Goal: Task Accomplishment & Management: Manage account settings

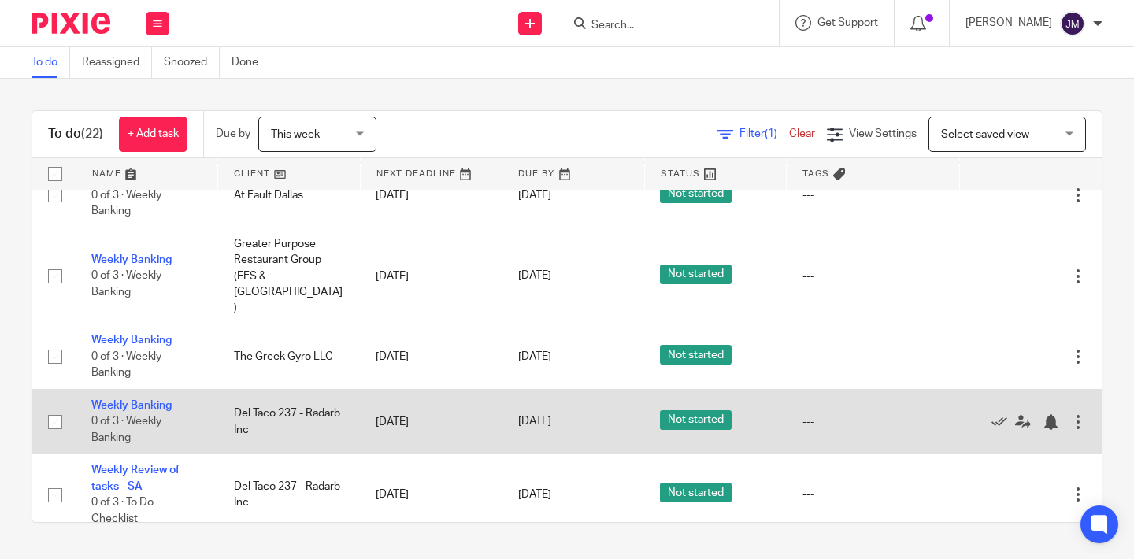
scroll to position [1266, 0]
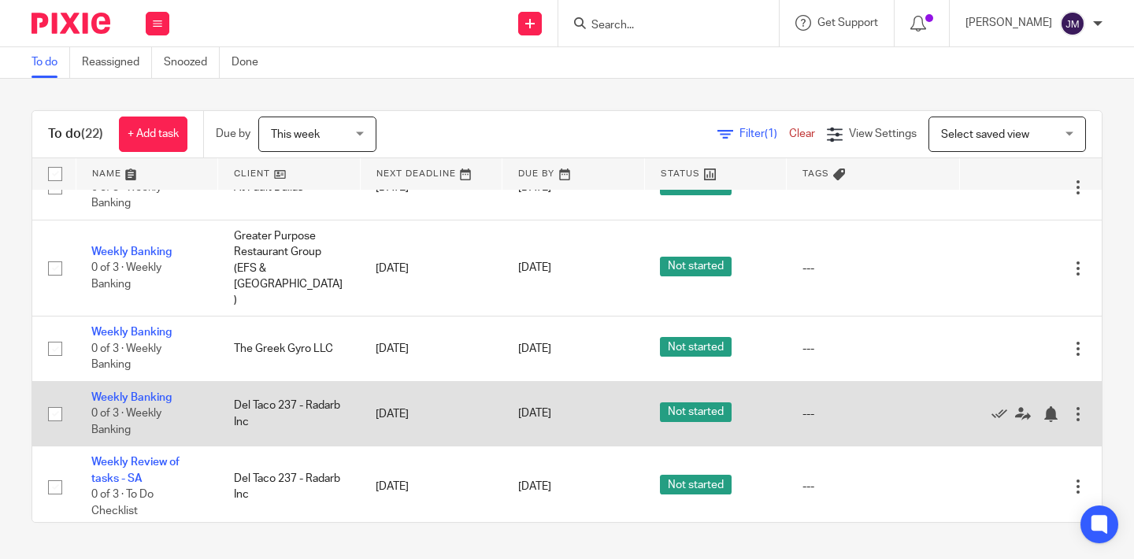
click at [56, 399] on input "checkbox" at bounding box center [55, 414] width 30 height 30
checkbox input "true"
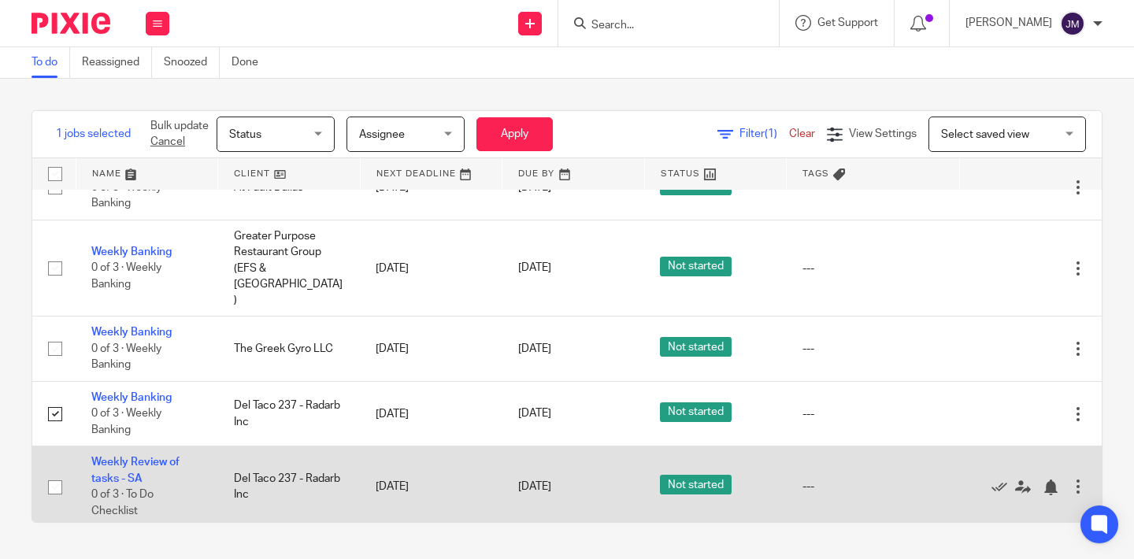
click at [51, 472] on input "checkbox" at bounding box center [55, 487] width 30 height 30
checkbox input "true"
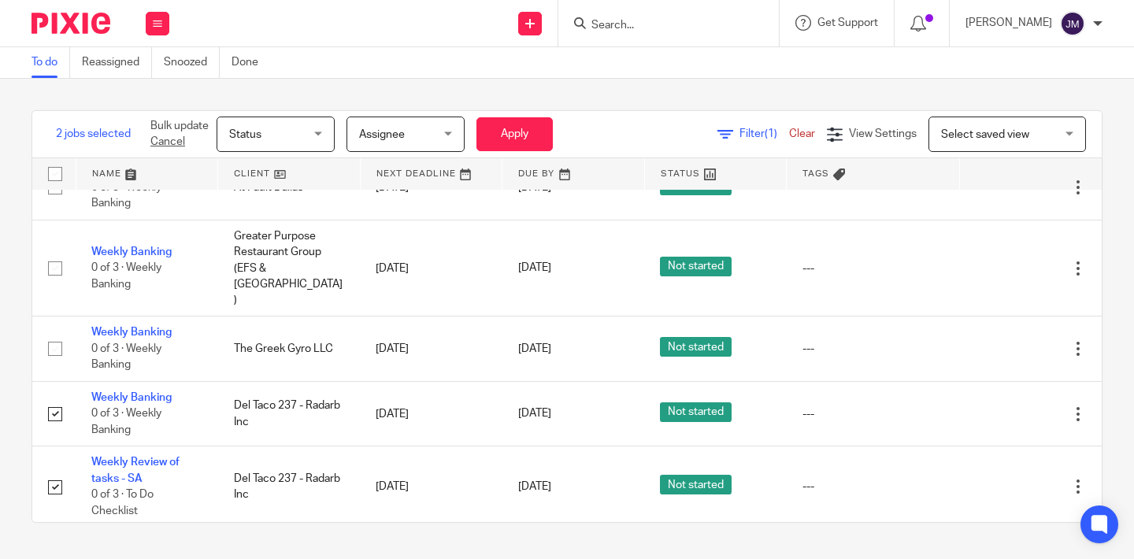
click at [316, 142] on div "Status Status" at bounding box center [275, 134] width 118 height 35
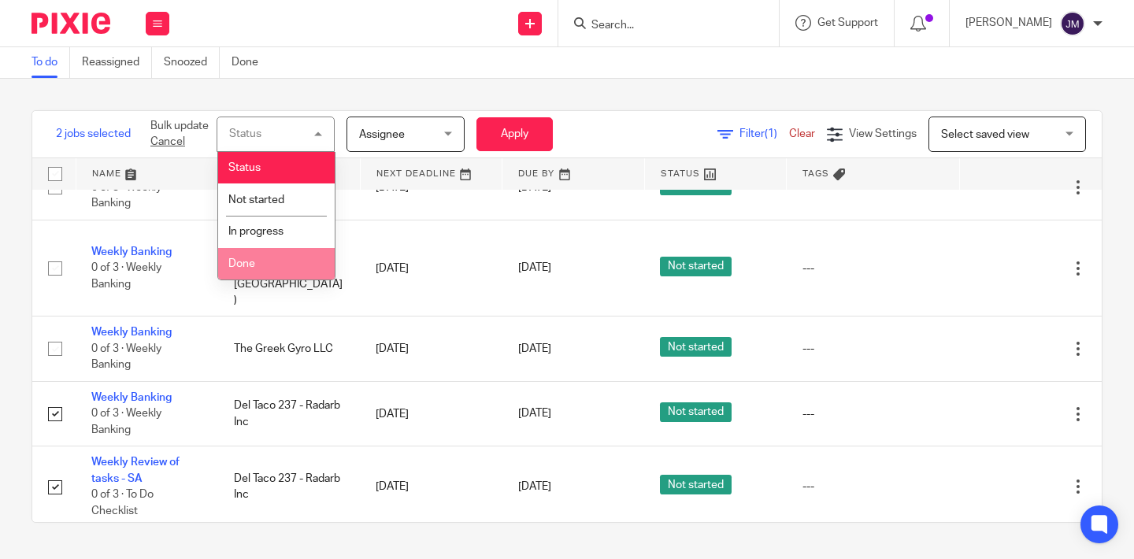
click at [261, 270] on li "Done" at bounding box center [276, 264] width 117 height 32
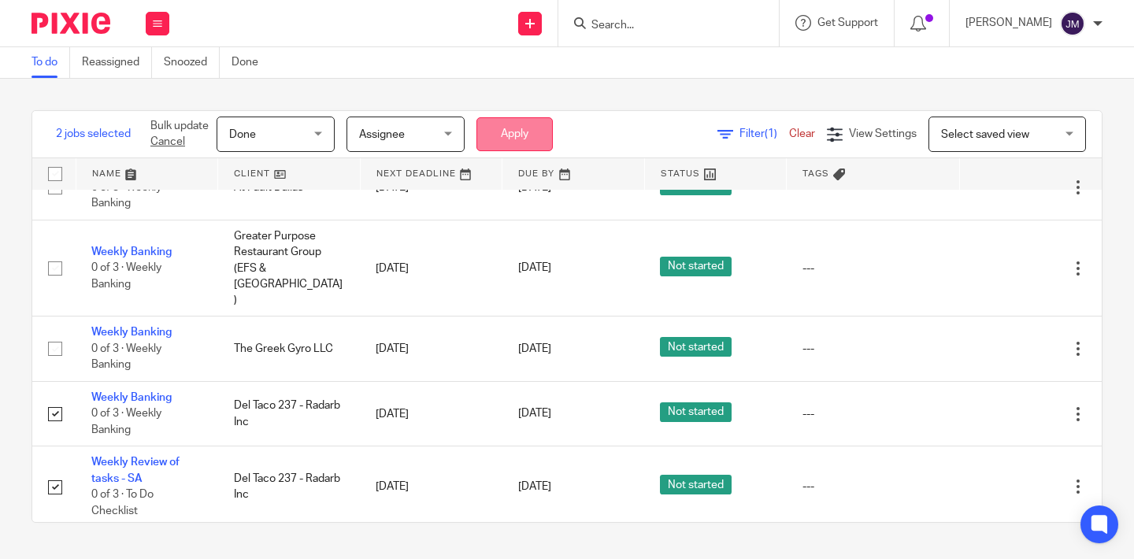
click at [537, 125] on button "Apply" at bounding box center [514, 134] width 76 height 34
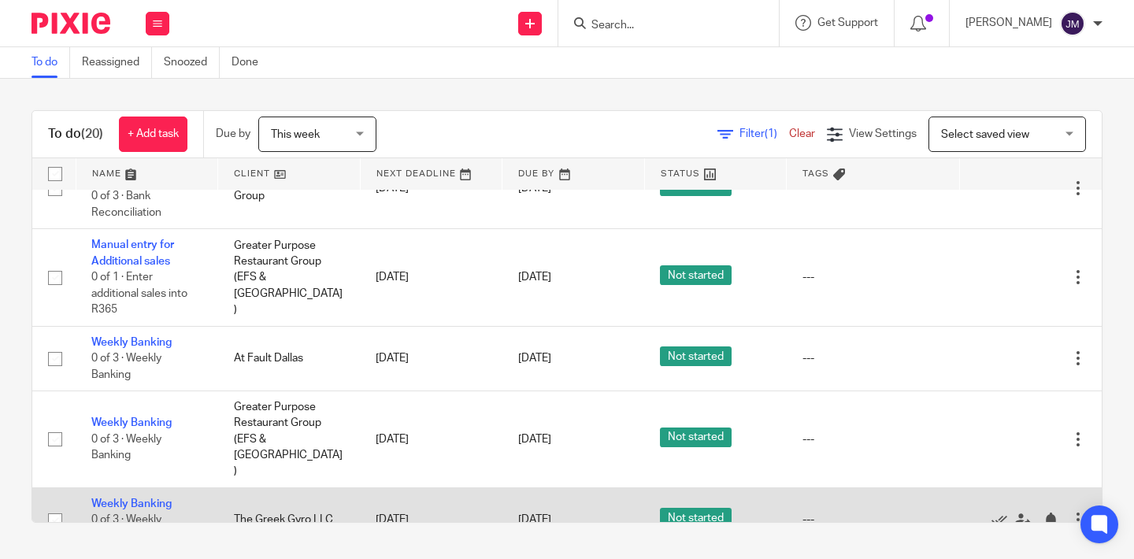
scroll to position [1016, 0]
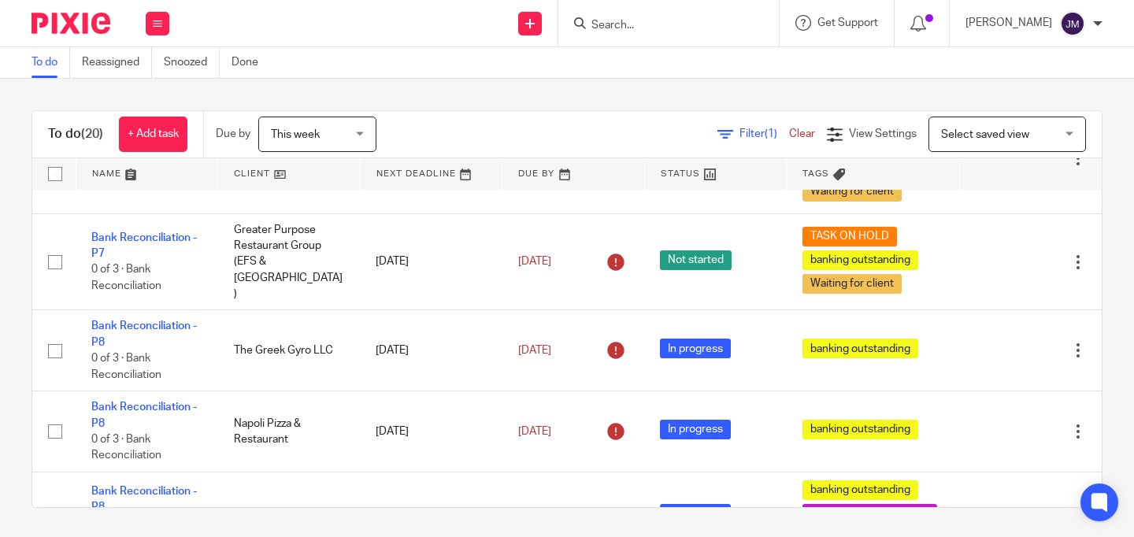
scroll to position [551, 0]
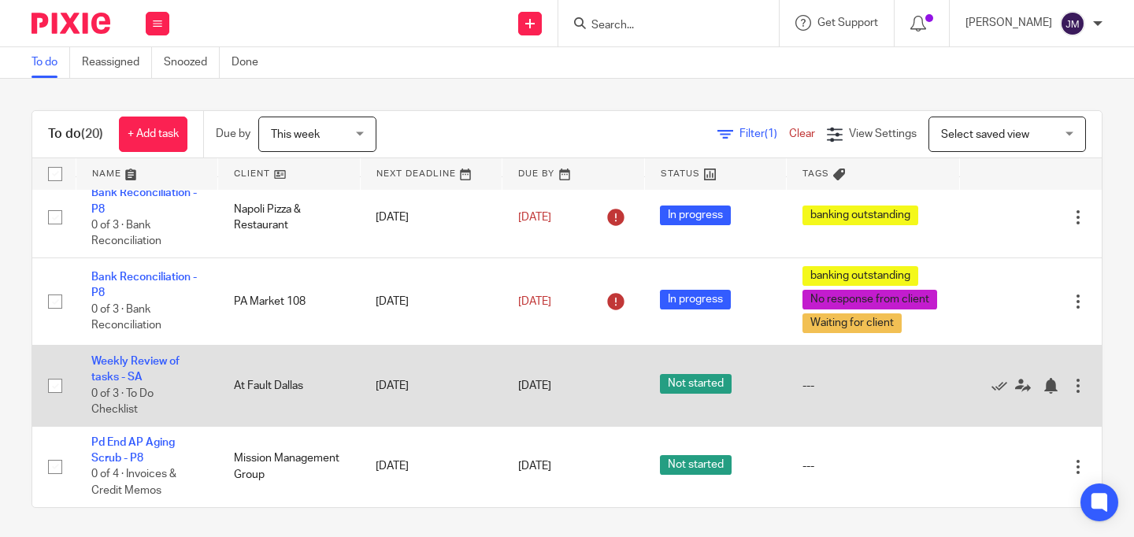
click at [53, 378] on input "checkbox" at bounding box center [55, 386] width 30 height 30
checkbox input "true"
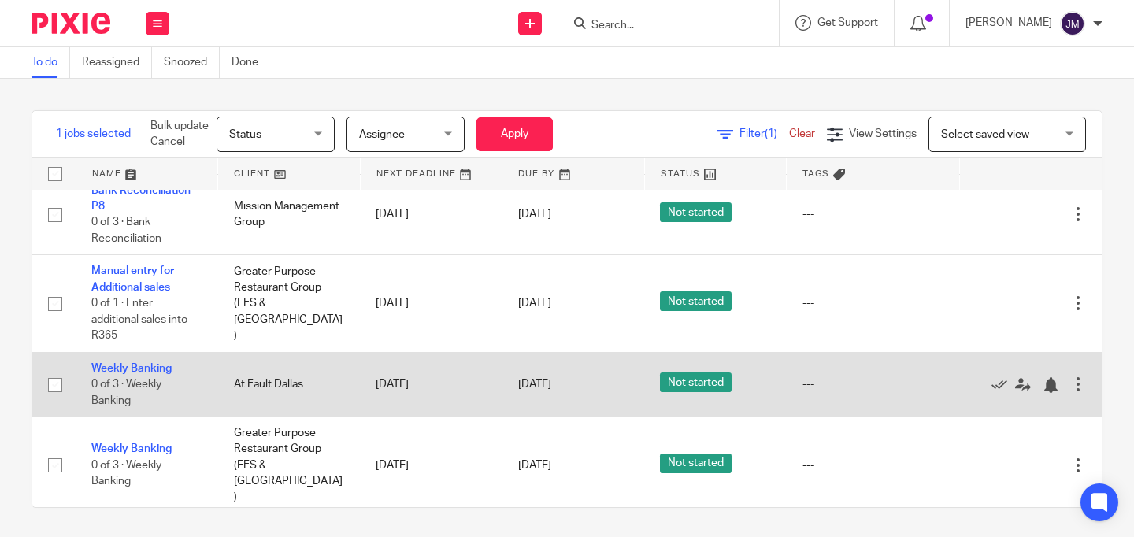
scroll to position [989, 0]
click at [53, 384] on input "checkbox" at bounding box center [55, 384] width 30 height 30
checkbox input "true"
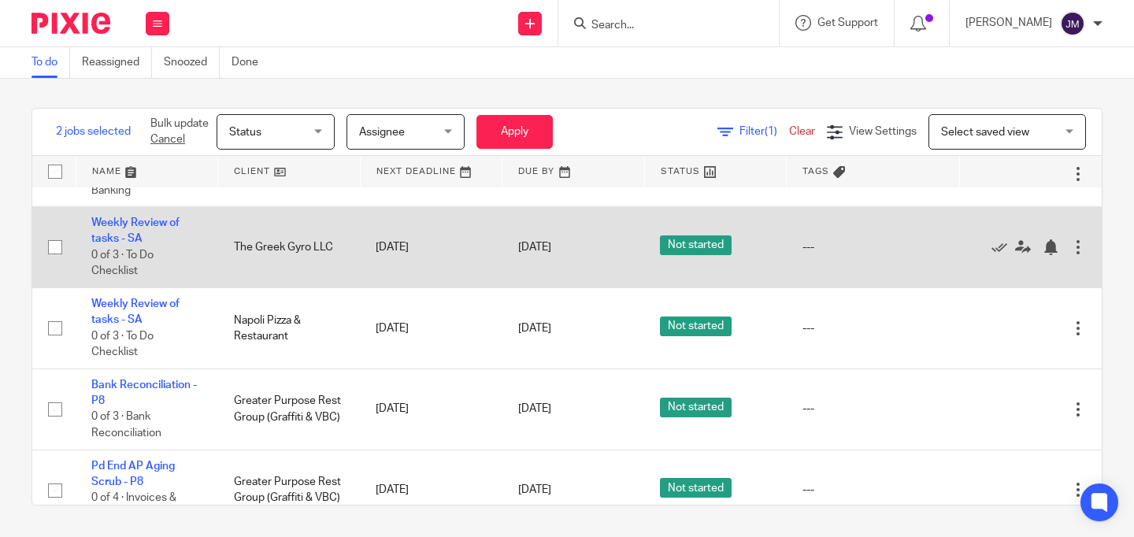
scroll to position [2, 0]
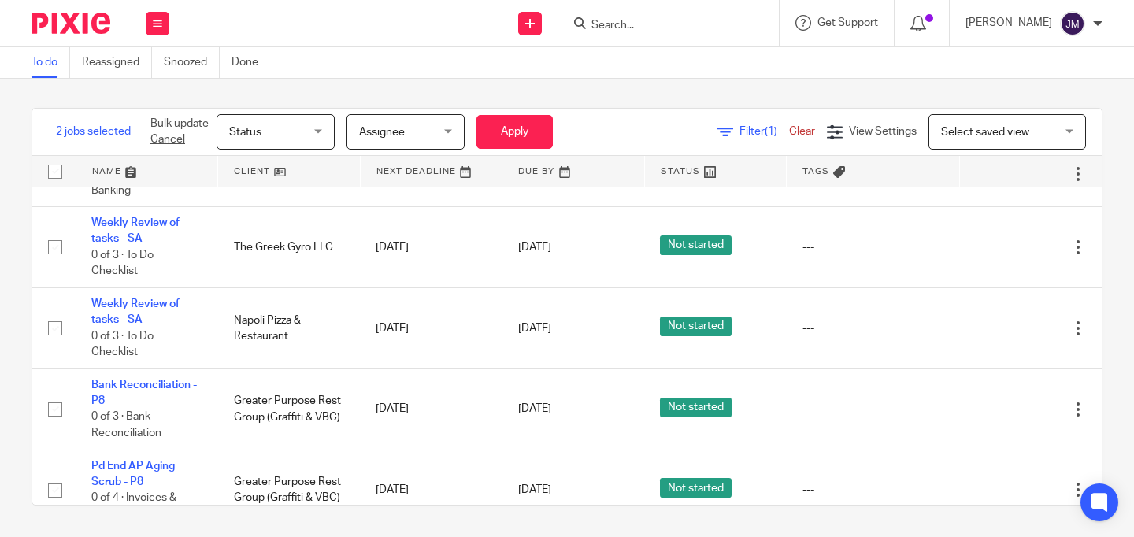
click at [289, 134] on span "Status" at bounding box center [270, 131] width 83 height 33
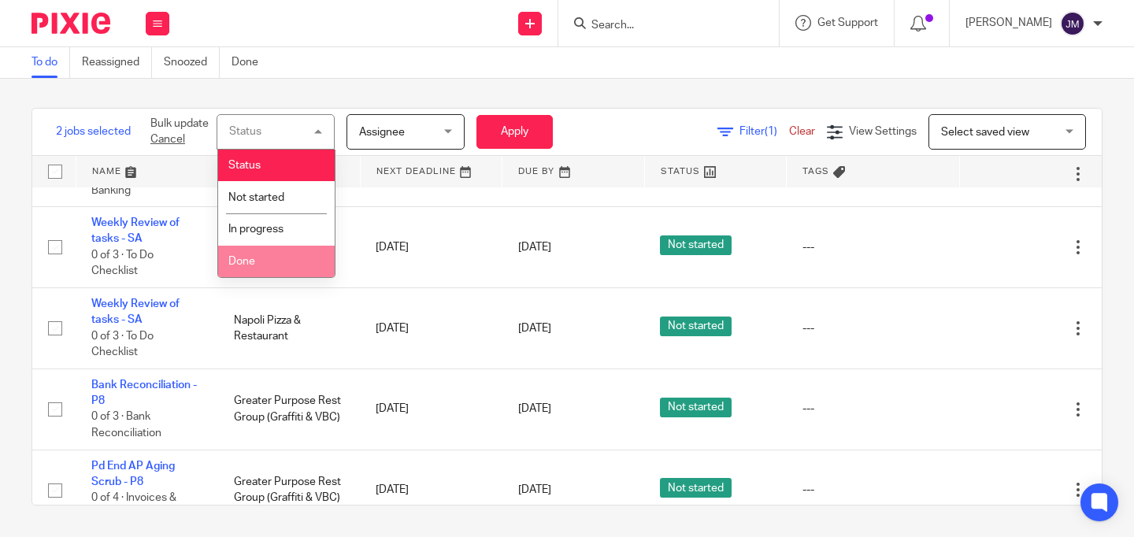
click at [253, 259] on span "Done" at bounding box center [241, 261] width 27 height 11
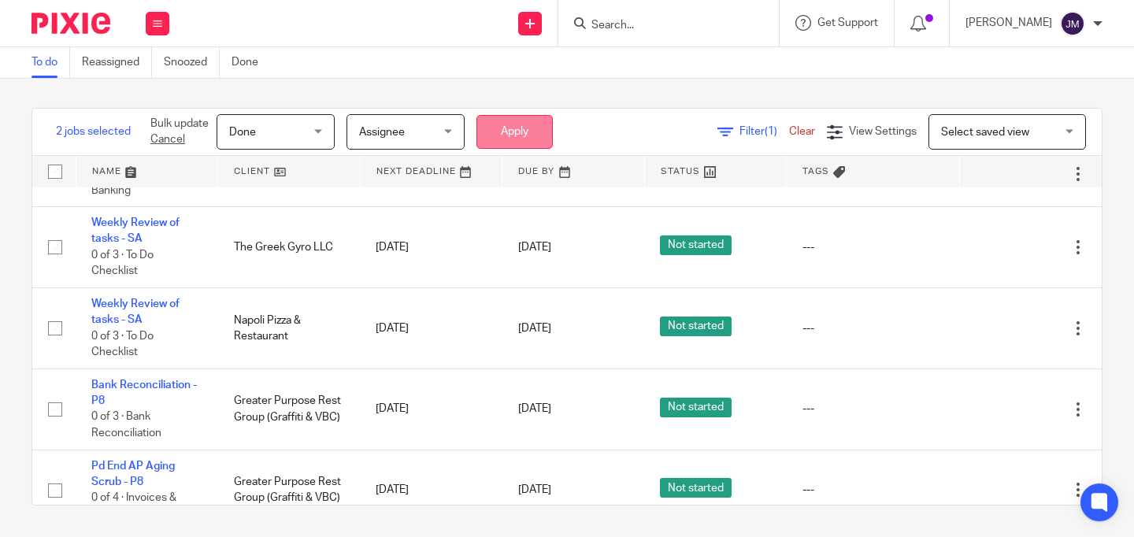
click at [528, 140] on button "Apply" at bounding box center [514, 132] width 76 height 34
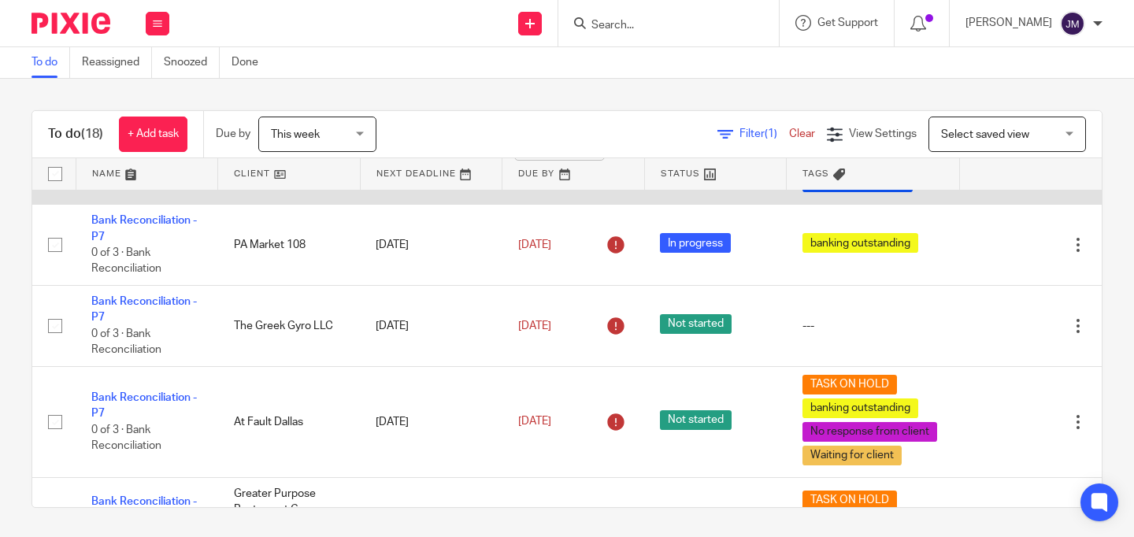
scroll to position [186, 0]
